Goal: Task Accomplishment & Management: Manage account settings

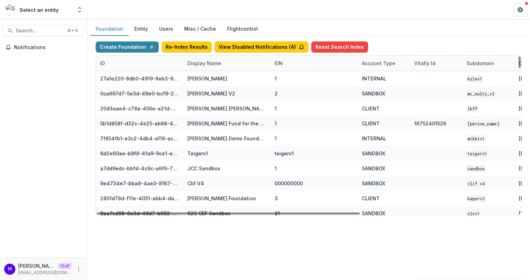
click at [198, 61] on div "Display Name" at bounding box center [204, 63] width 42 height 7
click at [202, 79] on input at bounding box center [226, 78] width 84 height 11
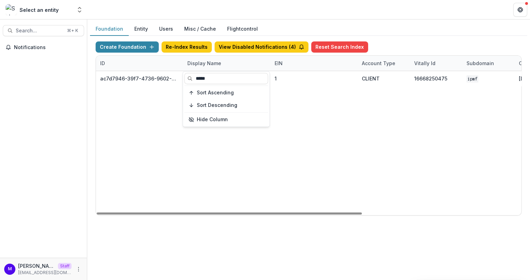
type input "*****"
click at [291, 23] on div "Foundation Entity Users Misc / Cache Flightcontrol" at bounding box center [308, 29] width 437 height 14
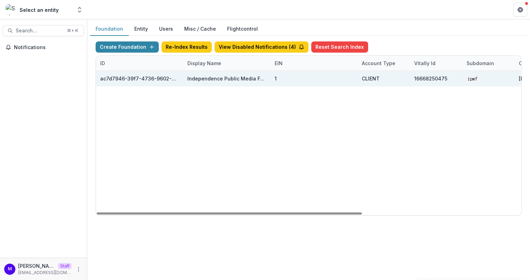
scroll to position [0, 255]
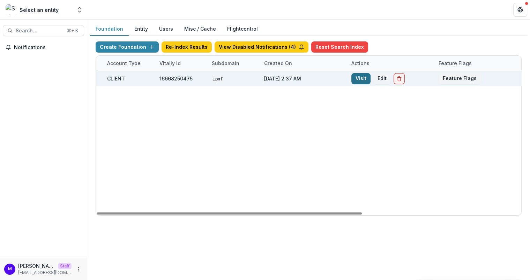
click at [357, 76] on link "Visit" at bounding box center [360, 78] width 19 height 11
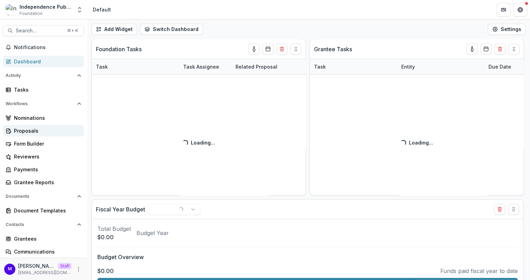
click at [40, 130] on div "Proposals" at bounding box center [46, 130] width 65 height 7
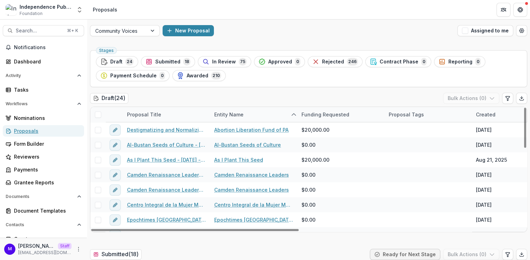
scroll to position [60, 0]
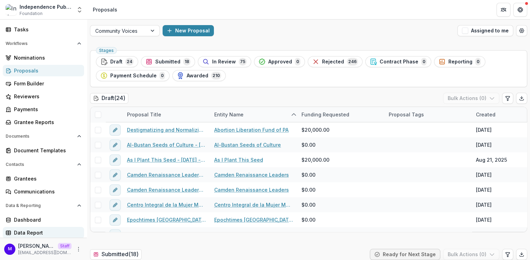
click at [36, 230] on div "Data Report" at bounding box center [46, 232] width 65 height 7
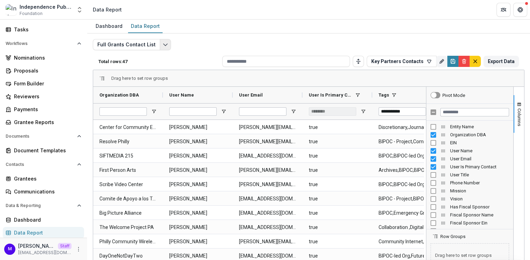
click at [163, 43] on icon "Edit selected report" at bounding box center [166, 45] width 6 height 6
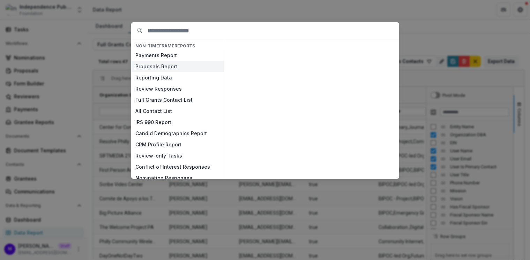
click at [155, 69] on button "Proposals Report" at bounding box center [177, 66] width 93 height 11
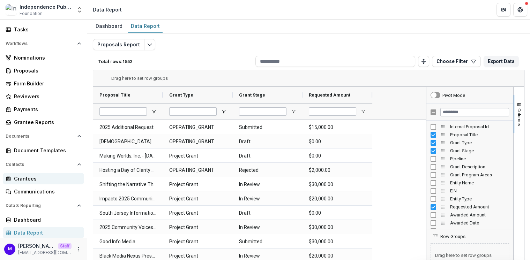
click at [31, 180] on div "Grantees" at bounding box center [46, 178] width 65 height 7
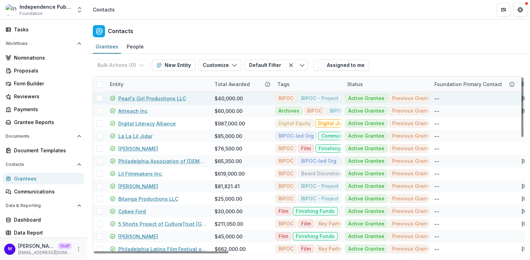
click at [128, 97] on link "Pearl's Girl Productions LLC" at bounding box center [152, 98] width 68 height 7
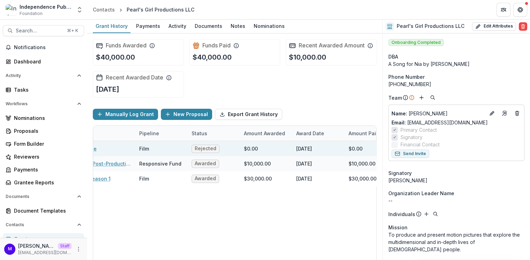
scroll to position [0, 112]
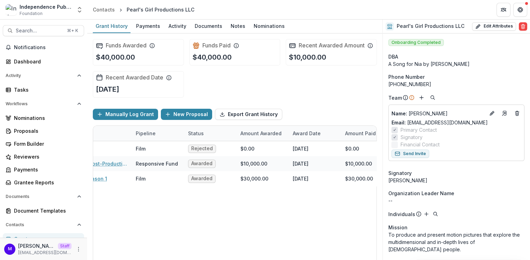
click at [300, 131] on div "Award Date" at bounding box center [306, 133] width 36 height 7
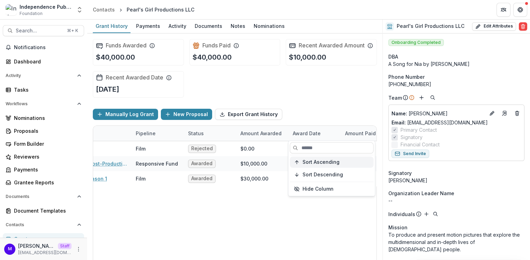
click at [309, 158] on button "Sort Ascending" at bounding box center [332, 162] width 84 height 11
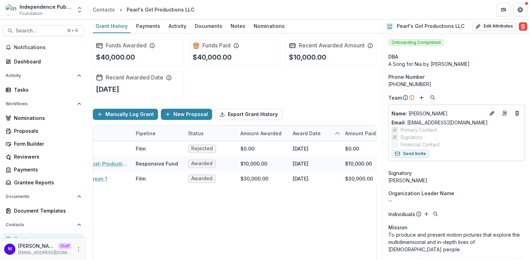
click at [329, 103] on div "Manually Log Grant New Proposal Export Grant History" at bounding box center [235, 114] width 284 height 22
click at [312, 131] on div "Award Date" at bounding box center [306, 133] width 36 height 7
click at [318, 178] on button "Sort Descending" at bounding box center [332, 174] width 84 height 11
click at [331, 97] on div "Funds Awarded $40,000.00 Funds Paid $40,000.00 Recent Awarded Amount $10,000.00…" at bounding box center [235, 68] width 284 height 70
click at [312, 133] on div "Award Date" at bounding box center [306, 133] width 36 height 7
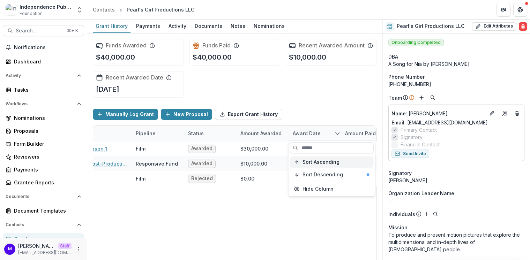
click at [318, 163] on span "Sort Ascending" at bounding box center [320, 162] width 37 height 6
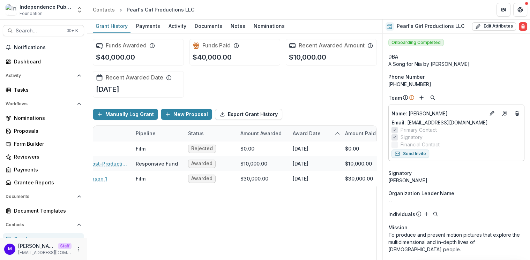
click at [325, 104] on div "Manually Log Grant New Proposal Export Grant History" at bounding box center [235, 114] width 284 height 22
click at [42, 30] on span "Search..." at bounding box center [39, 31] width 47 height 6
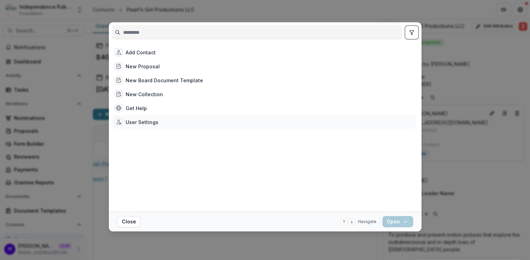
click at [137, 119] on div "User Settings" at bounding box center [142, 122] width 33 height 7
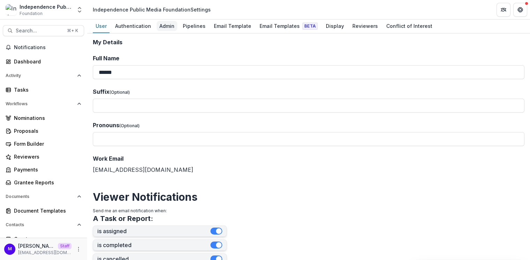
click at [159, 24] on div "Admin" at bounding box center [167, 26] width 21 height 10
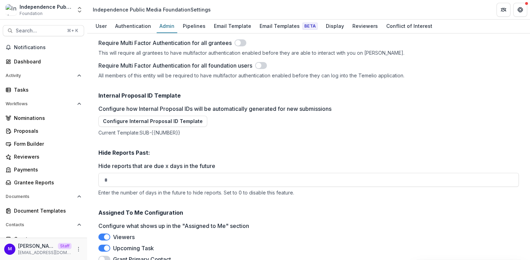
scroll to position [117, 0]
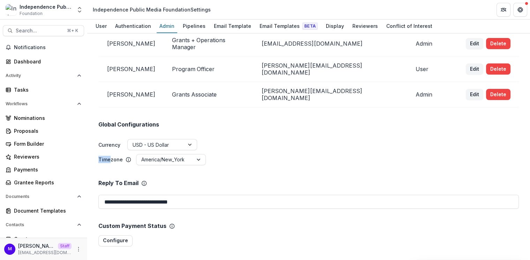
click at [111, 156] on p "Timezone" at bounding box center [110, 159] width 24 height 7
click at [141, 156] on input "Timezone" at bounding box center [141, 159] width 1 height 7
click at [120, 156] on p "Timezone" at bounding box center [110, 159] width 24 height 7
click at [141, 156] on input "Timezone" at bounding box center [141, 159] width 1 height 7
click at [108, 156] on p "Timezone" at bounding box center [110, 159] width 24 height 7
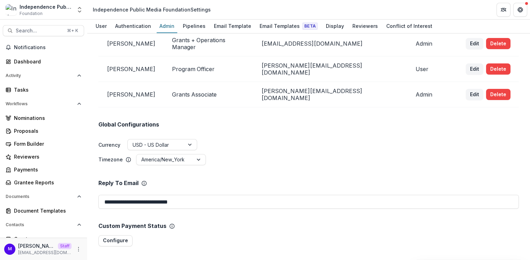
click at [141, 156] on input "Timezone" at bounding box center [141, 159] width 1 height 7
drag, startPoint x: 119, startPoint y: 146, endPoint x: 100, endPoint y: 148, distance: 18.9
click at [100, 156] on p "Timezone" at bounding box center [110, 159] width 24 height 7
click at [164, 155] on div at bounding box center [164, 159] width 47 height 9
click at [208, 154] on ul "Timezone America/New_York" at bounding box center [308, 160] width 420 height 12
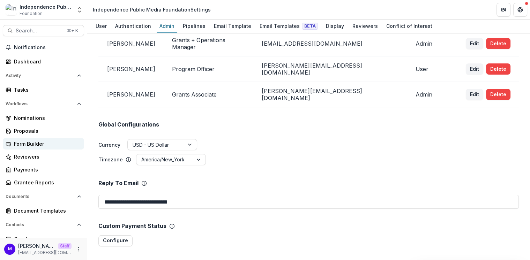
click at [44, 143] on div "Form Builder" at bounding box center [46, 143] width 65 height 7
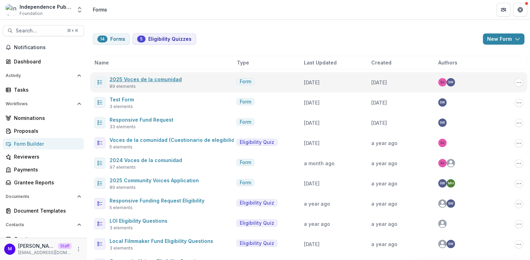
click at [152, 80] on link "2025 Voces de la comunidad" at bounding box center [146, 79] width 72 height 6
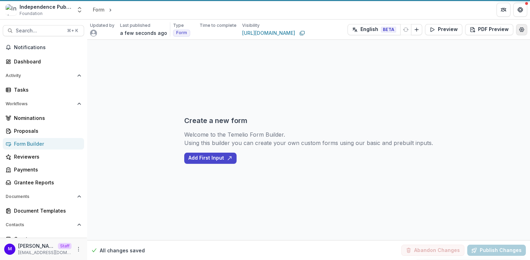
click at [521, 29] on icon "Edit Form Settings" at bounding box center [522, 30] width 6 height 6
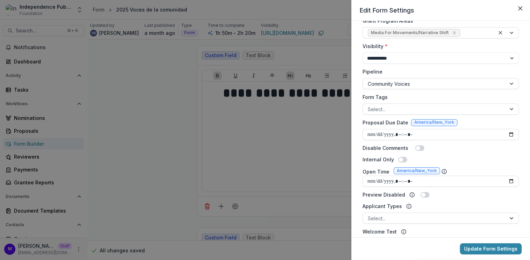
scroll to position [150, 0]
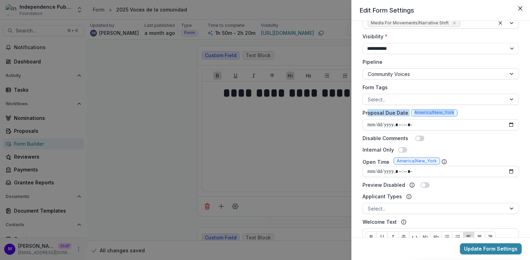
drag, startPoint x: 459, startPoint y: 112, endPoint x: 368, endPoint y: 113, distance: 91.7
click at [368, 113] on div "Proposal Due Date America/New_York" at bounding box center [440, 114] width 156 height 10
click at [183, 152] on div "**********" at bounding box center [265, 130] width 530 height 260
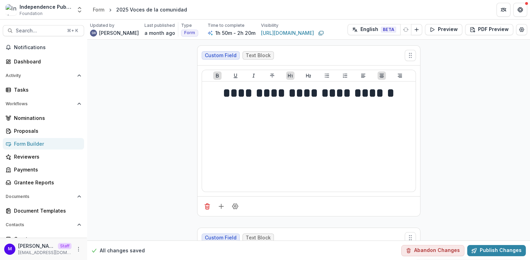
click at [23, 143] on div "Form Builder" at bounding box center [46, 143] width 65 height 7
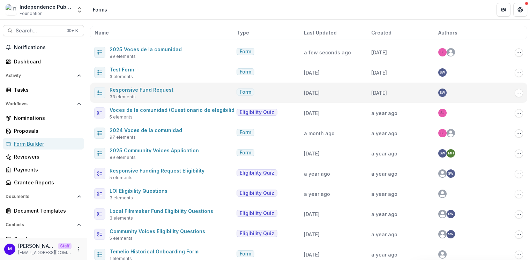
scroll to position [18, 0]
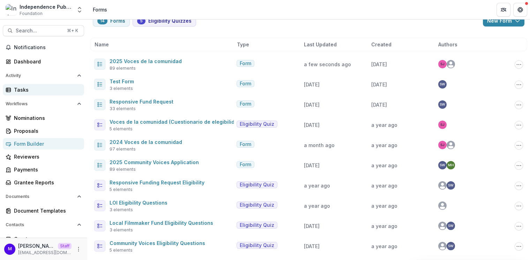
click at [25, 91] on div "Tasks" at bounding box center [46, 89] width 65 height 7
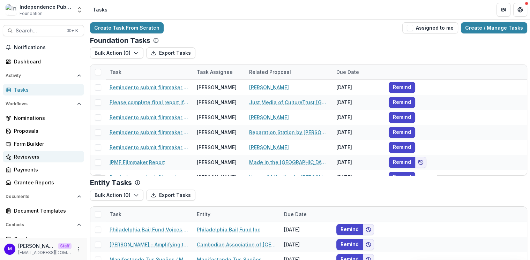
click at [33, 154] on div "Reviewers" at bounding box center [46, 156] width 65 height 7
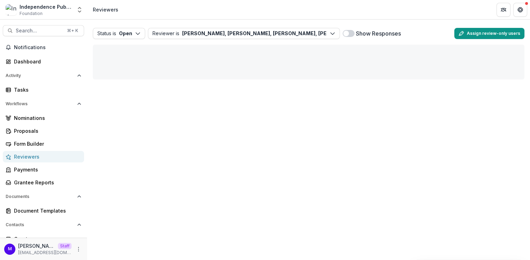
click at [497, 32] on button "Assign review-only users" at bounding box center [489, 33] width 70 height 11
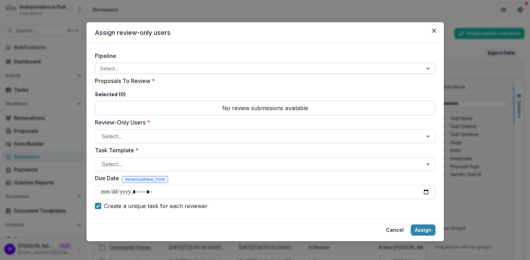
click at [203, 68] on div at bounding box center [258, 68] width 317 height 9
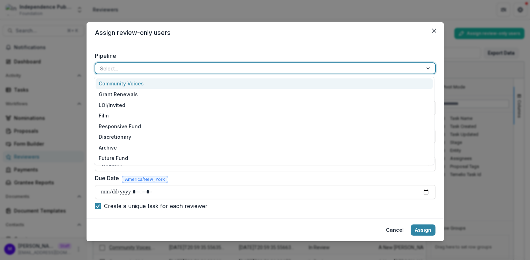
click at [191, 80] on div "Community Voices" at bounding box center [264, 83] width 337 height 11
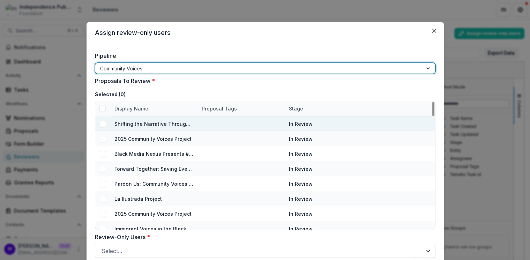
click at [99, 124] on span at bounding box center [102, 124] width 6 height 6
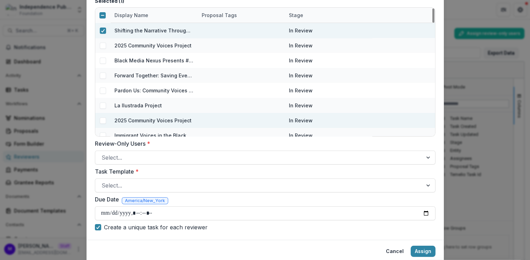
scroll to position [95, 0]
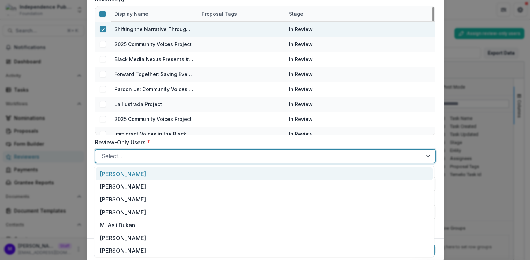
click at [174, 157] on div at bounding box center [258, 156] width 315 height 10
click at [168, 176] on div "[PERSON_NAME]" at bounding box center [264, 173] width 337 height 13
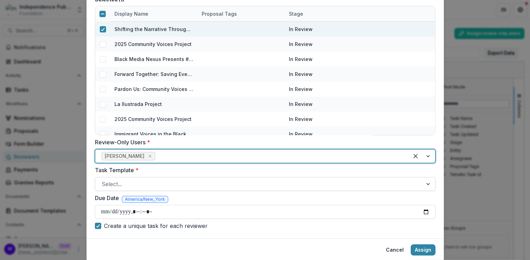
scroll to position [118, 0]
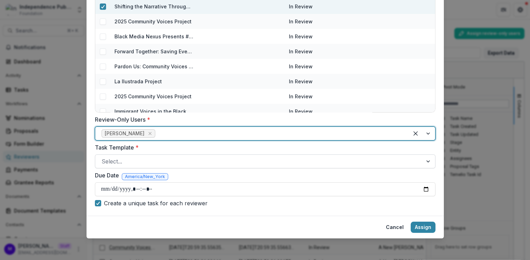
click at [208, 162] on div at bounding box center [258, 162] width 315 height 10
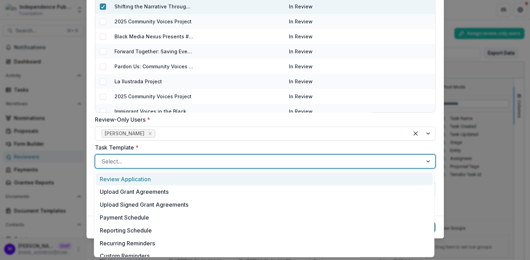
click at [175, 178] on div "Review Application" at bounding box center [264, 179] width 337 height 13
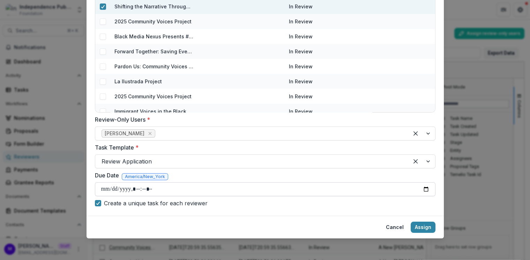
click at [426, 189] on input "Due Date" at bounding box center [265, 189] width 340 height 14
type input "**********"
click at [169, 191] on input "Due Date" at bounding box center [265, 189] width 340 height 14
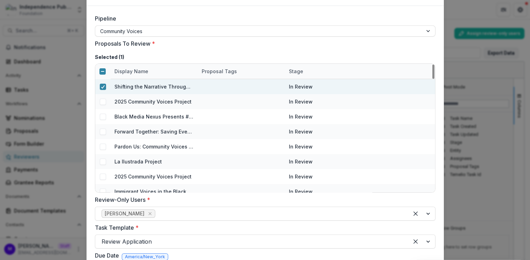
scroll to position [56, 0]
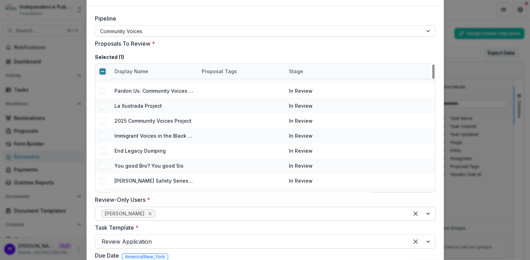
click at [147, 212] on icon "Remove Carol Posso" at bounding box center [150, 214] width 6 height 6
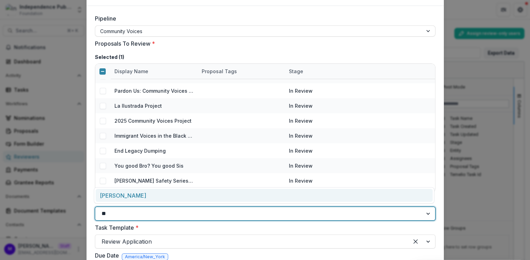
type input "*"
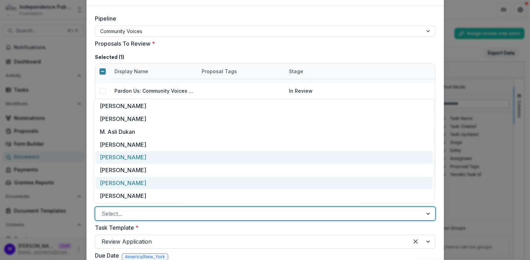
scroll to position [0, 0]
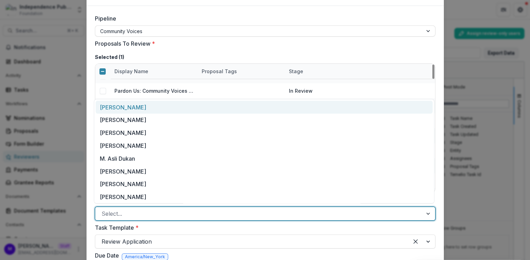
click at [148, 105] on div "[PERSON_NAME]" at bounding box center [264, 107] width 337 height 13
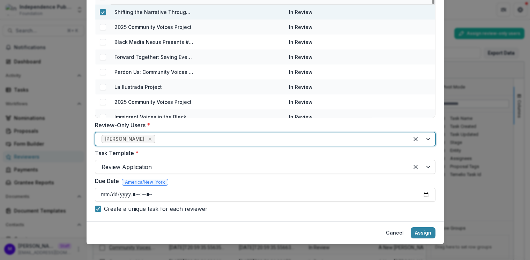
scroll to position [117, 0]
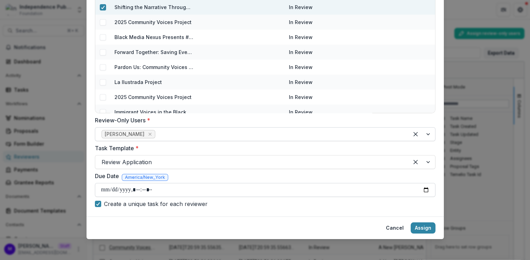
click at [137, 190] on input "Due Date" at bounding box center [265, 190] width 340 height 14
type input "**********"
click at [147, 210] on div "Pipeline Community Voices Proposals To Review * Selected ( 1 ) Display Name Pro…" at bounding box center [264, 71] width 357 height 290
drag, startPoint x: 122, startPoint y: 176, endPoint x: 151, endPoint y: 176, distance: 28.9
click at [151, 176] on span "America/New_York" at bounding box center [145, 177] width 46 height 7
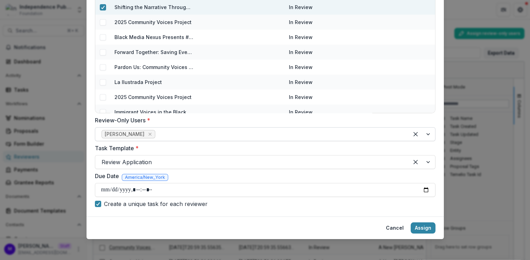
click at [182, 176] on div "Due Date America/New_York" at bounding box center [265, 177] width 340 height 11
click at [422, 227] on button "Assign" at bounding box center [422, 228] width 25 height 11
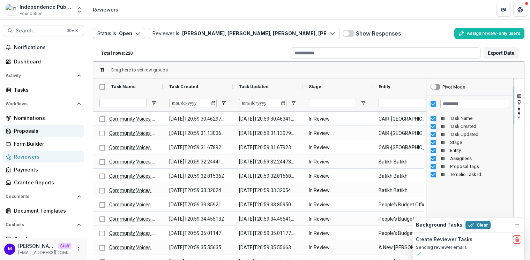
click at [31, 129] on div "Proposals" at bounding box center [46, 130] width 65 height 7
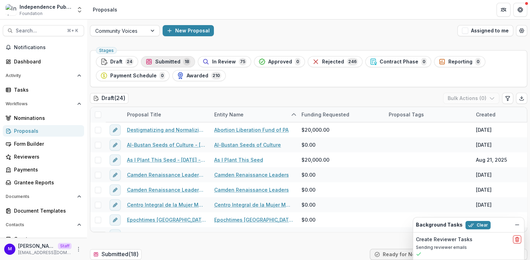
click at [173, 60] on span "Submitted" at bounding box center [167, 62] width 25 height 6
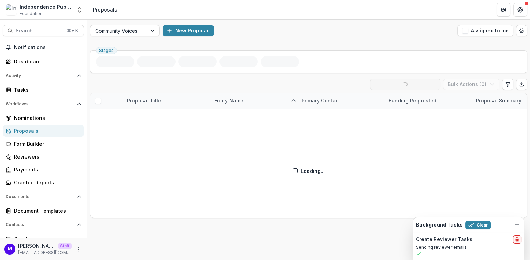
click at [508, 83] on div "Submitted ( 18 ) Loading... Ready for Next Stage Bulk Actions ( 0 ) Proposal Ti…" at bounding box center [308, 149] width 437 height 140
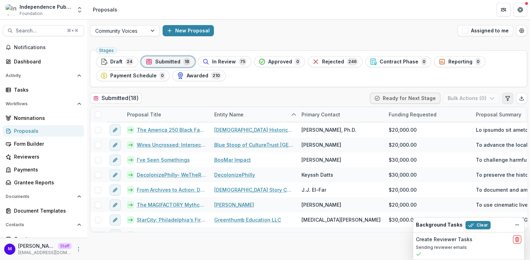
click at [508, 96] on icon "Edit table settings" at bounding box center [508, 99] width 6 height 6
select select "******"
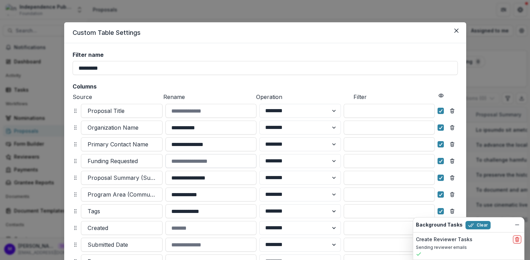
scroll to position [156, 0]
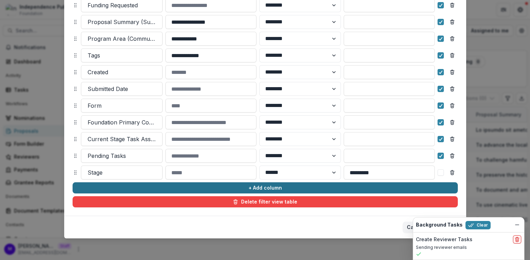
click at [204, 184] on button "+ Add column" at bounding box center [265, 187] width 385 height 11
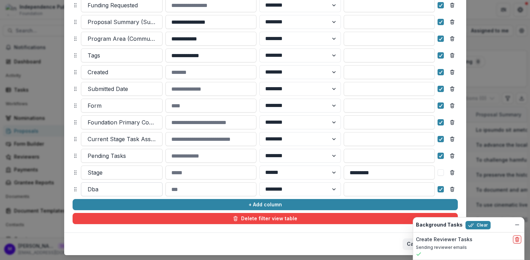
click at [127, 190] on div at bounding box center [122, 189] width 68 height 10
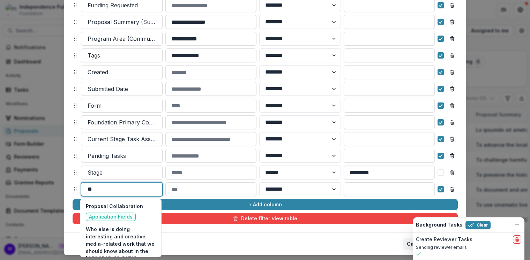
type input "*"
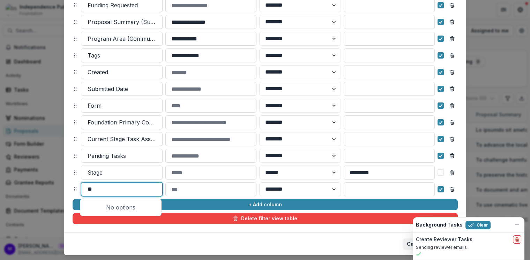
type input "*"
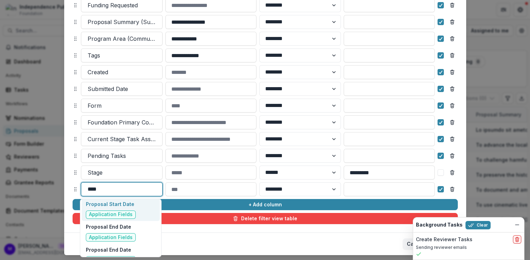
scroll to position [105, 0]
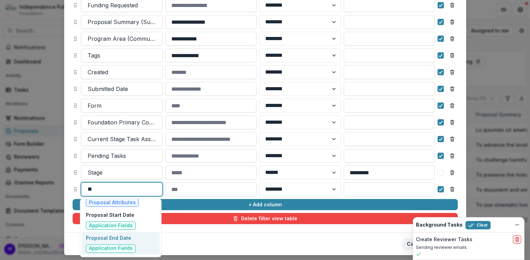
type input "*"
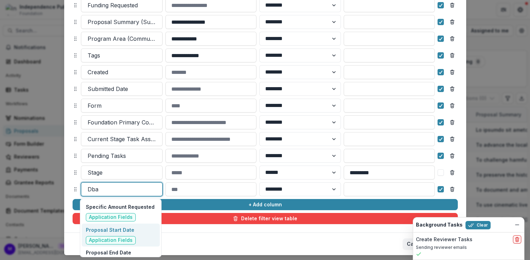
click at [498, 82] on div "**********" at bounding box center [265, 130] width 530 height 260
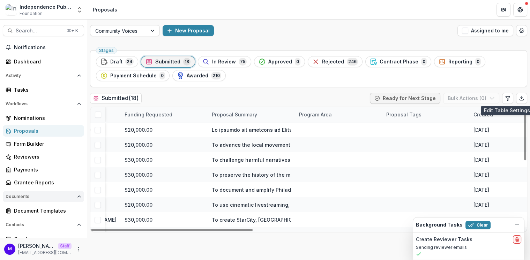
scroll to position [60, 0]
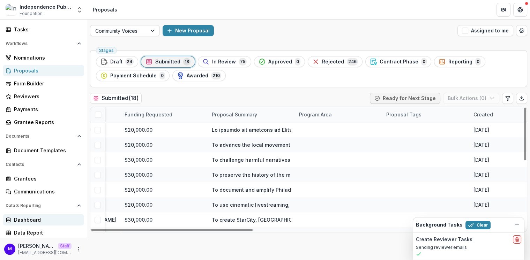
click at [40, 218] on div "Dashboard" at bounding box center [46, 219] width 65 height 7
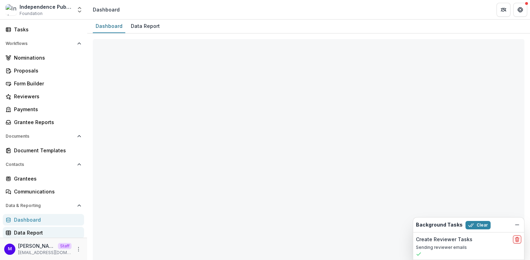
click at [38, 231] on div "Data Report" at bounding box center [46, 232] width 65 height 7
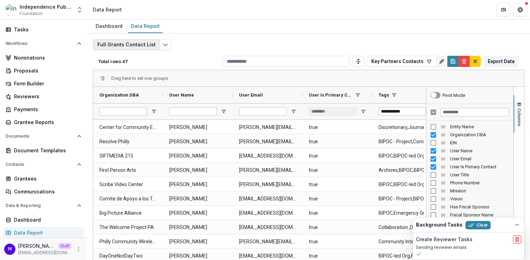
click at [138, 44] on button "Full Grants Contact List" at bounding box center [126, 44] width 67 height 11
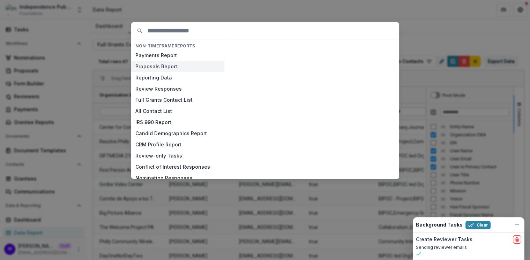
click at [153, 65] on button "Proposals Report" at bounding box center [177, 66] width 93 height 11
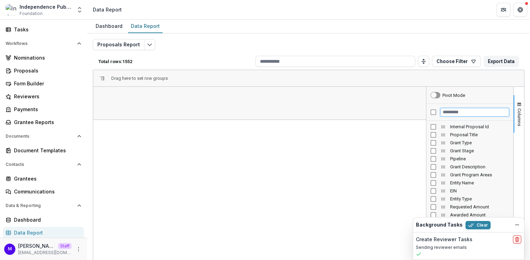
click at [449, 111] on input "Filter Columns Input" at bounding box center [474, 112] width 69 height 8
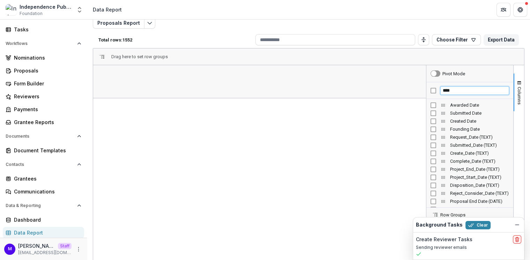
type input "****"
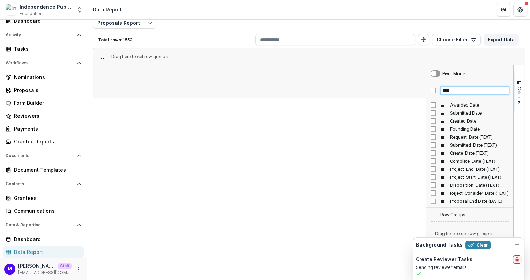
scroll to position [40, 0]
